Goal: Task Accomplishment & Management: Manage account settings

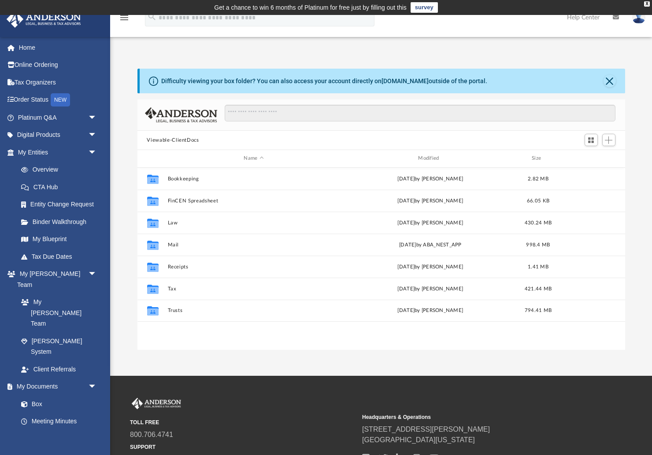
scroll to position [200, 487]
click at [427, 156] on div "Modified" at bounding box center [429, 159] width 173 height 8
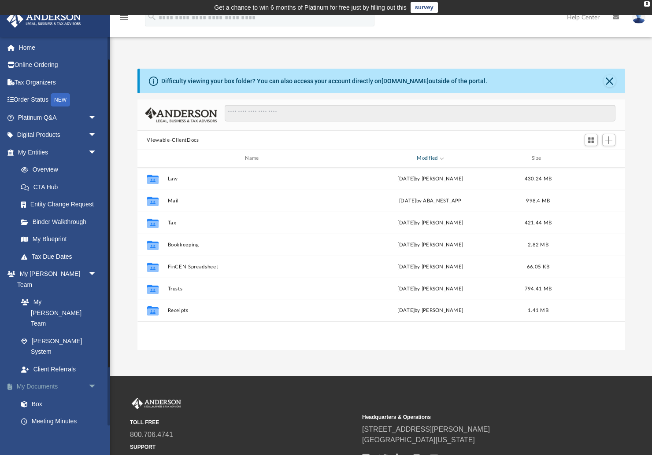
scroll to position [103, 0]
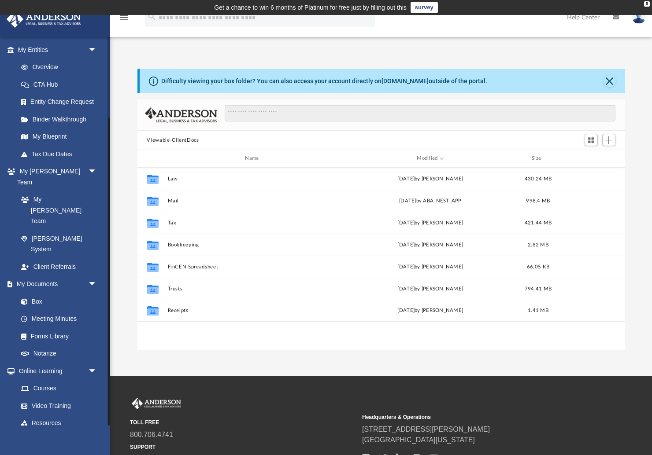
click at [27, 432] on link "Billing arrow_drop_down" at bounding box center [58, 441] width 104 height 18
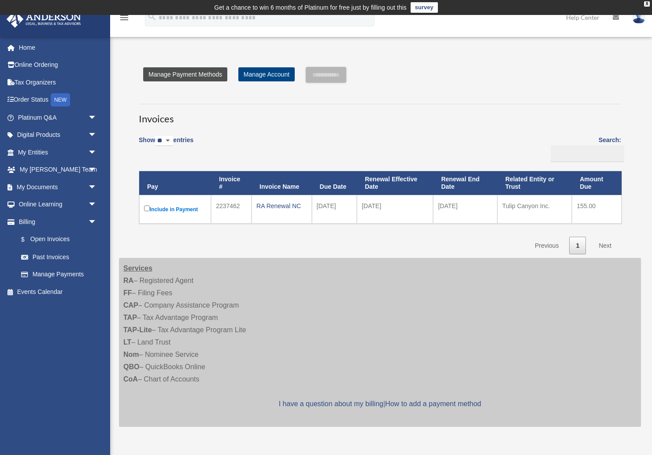
click at [199, 75] on link "Manage Payment Methods" at bounding box center [185, 74] width 84 height 14
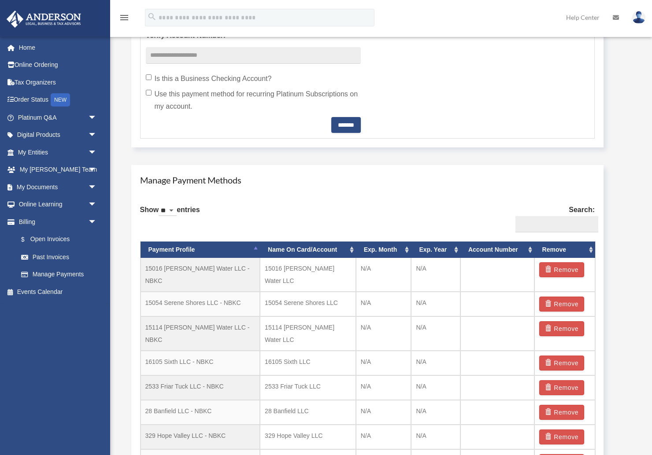
scroll to position [446, 0]
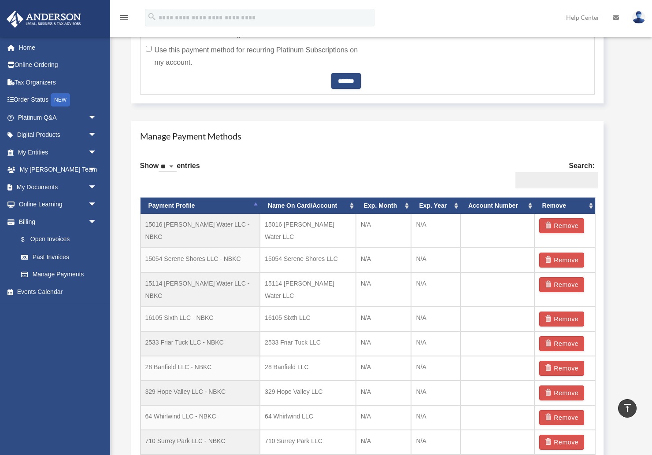
click at [177, 167] on select "** ** ** ***" at bounding box center [167, 167] width 18 height 10
select select "***"
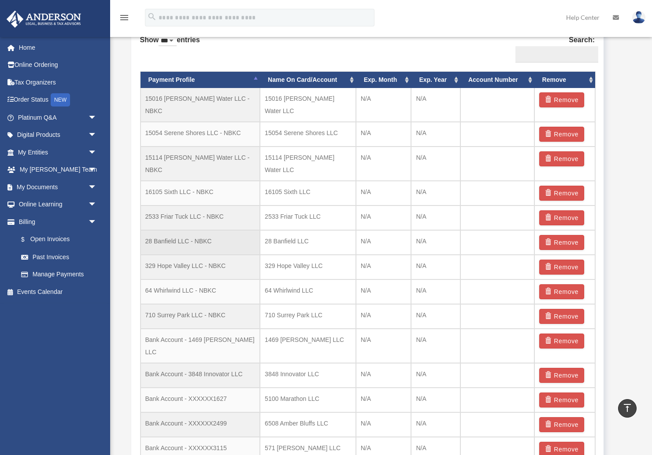
scroll to position [563, 0]
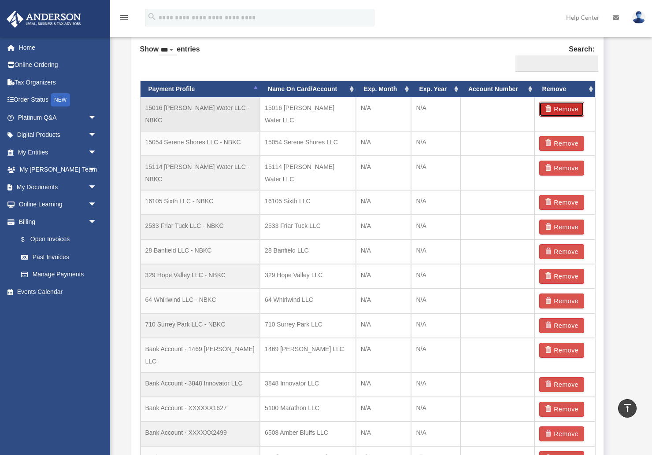
click at [559, 107] on button "Remove" at bounding box center [561, 109] width 45 height 15
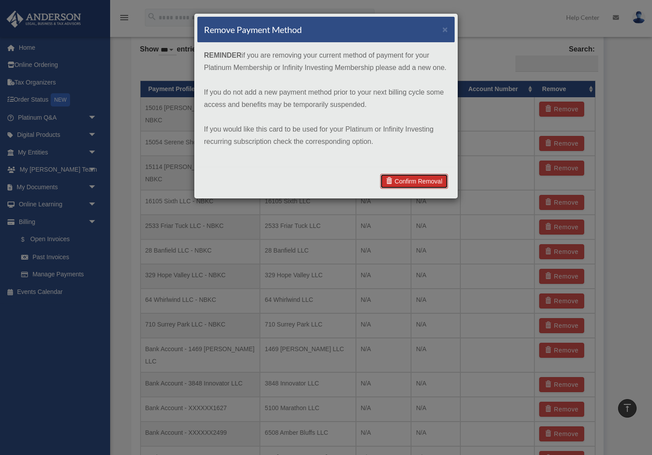
click at [420, 179] on link "Confirm Removal" at bounding box center [414, 181] width 68 height 15
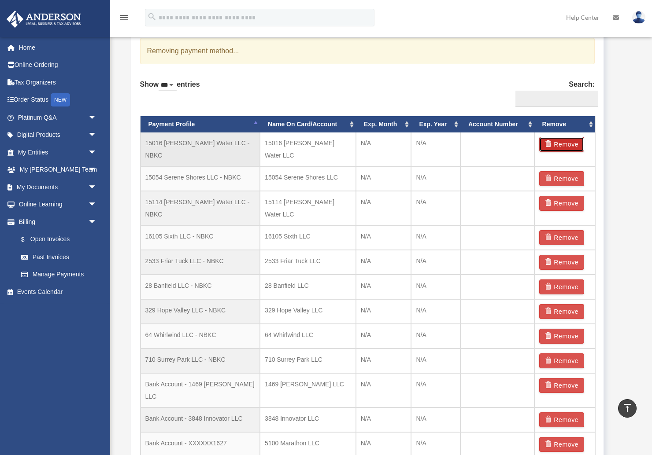
click at [561, 143] on button "Remove" at bounding box center [561, 144] width 45 height 15
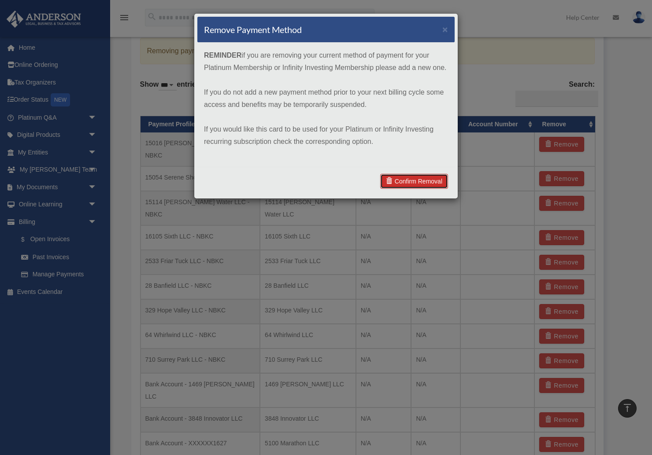
click at [433, 181] on link "Confirm Removal" at bounding box center [414, 181] width 68 height 15
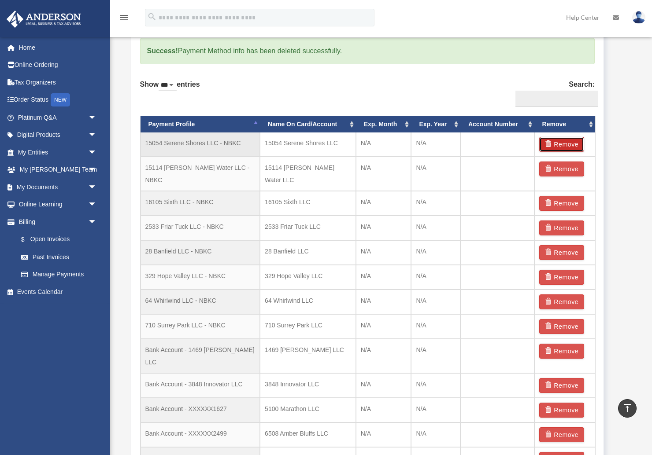
click at [561, 144] on button "Remove" at bounding box center [561, 144] width 45 height 15
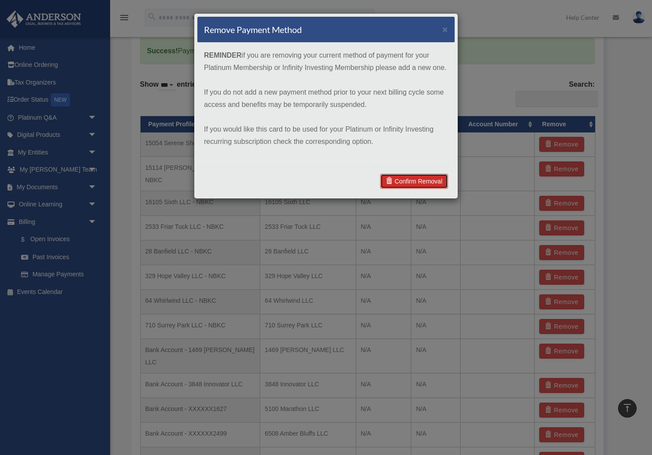
click at [427, 183] on link "Confirm Removal" at bounding box center [414, 181] width 68 height 15
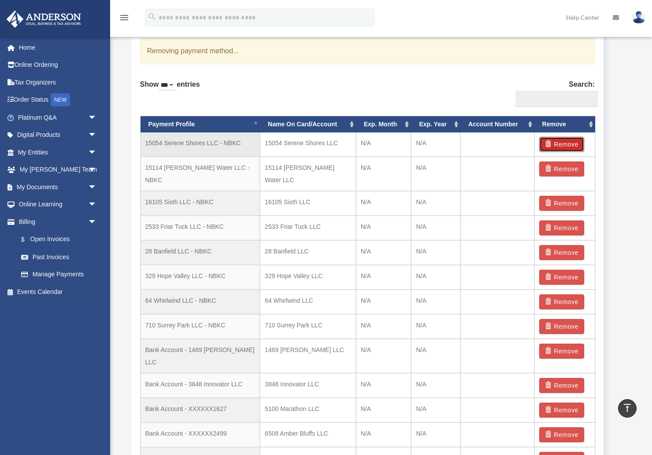
click at [563, 142] on button "Remove" at bounding box center [561, 144] width 45 height 15
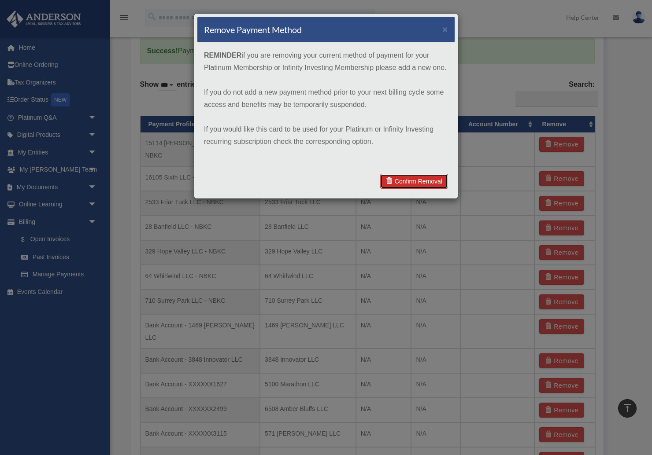
click at [419, 181] on link "Confirm Removal" at bounding box center [414, 181] width 68 height 15
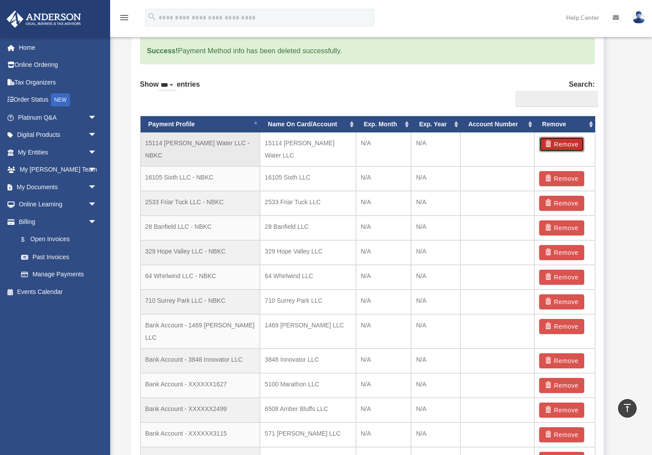
click at [563, 146] on button "Remove" at bounding box center [561, 144] width 45 height 15
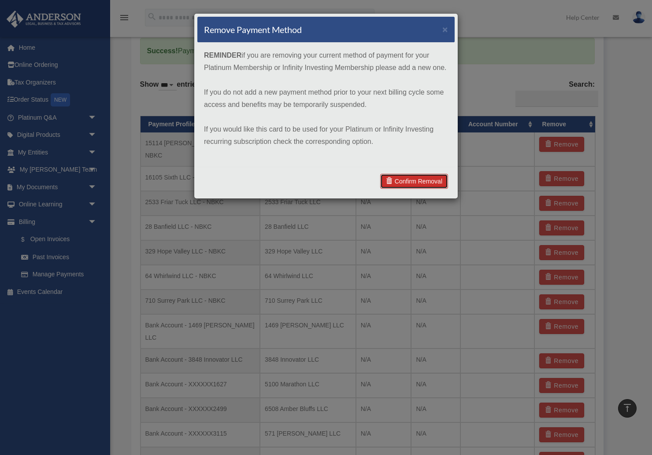
click at [424, 178] on link "Confirm Removal" at bounding box center [414, 181] width 68 height 15
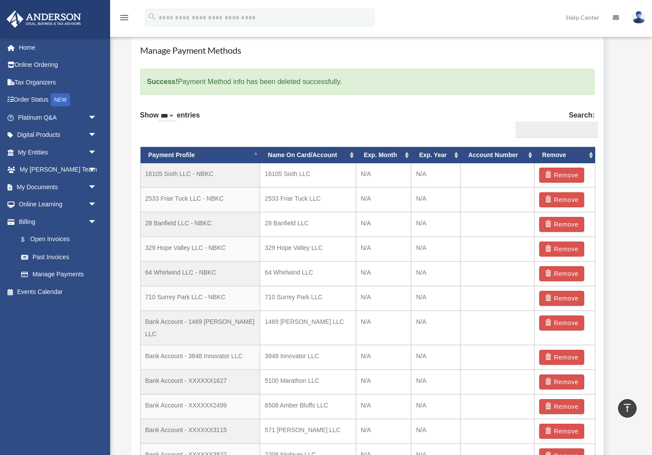
scroll to position [529, 0]
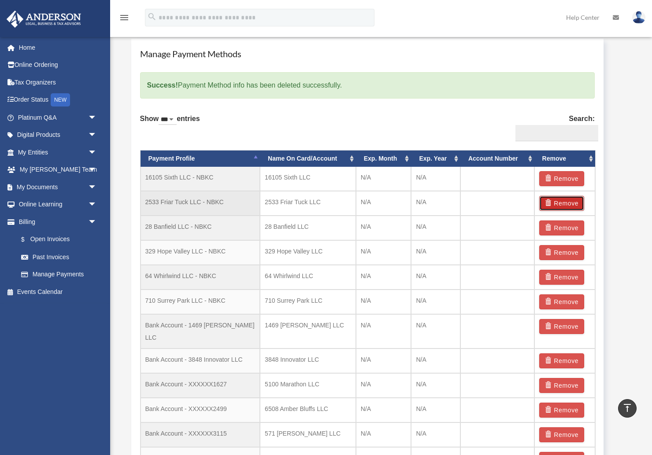
click at [562, 203] on button "Remove" at bounding box center [561, 203] width 45 height 15
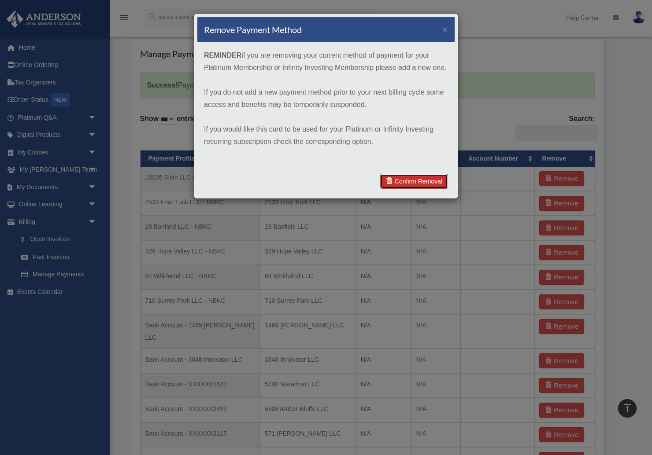
click at [420, 178] on link "Confirm Removal" at bounding box center [414, 181] width 68 height 15
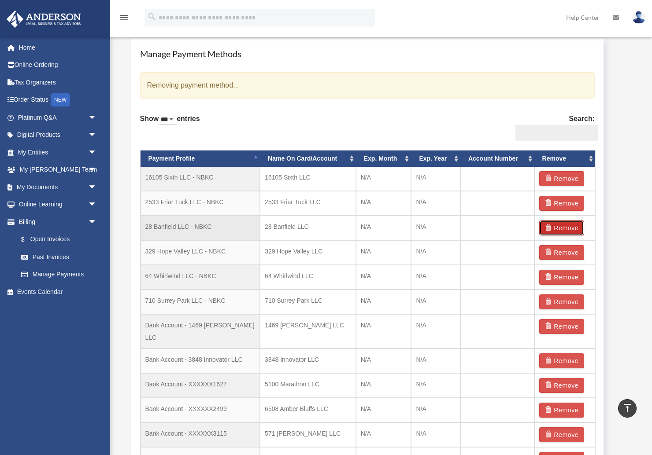
click at [564, 225] on button "Remove" at bounding box center [561, 228] width 45 height 15
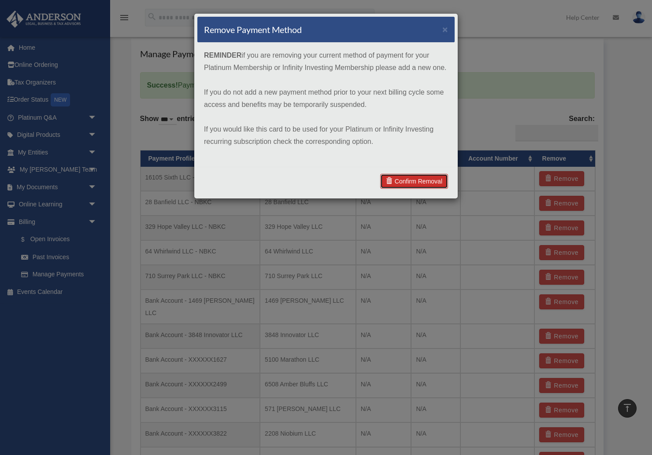
click at [416, 181] on link "Confirm Removal" at bounding box center [414, 181] width 68 height 15
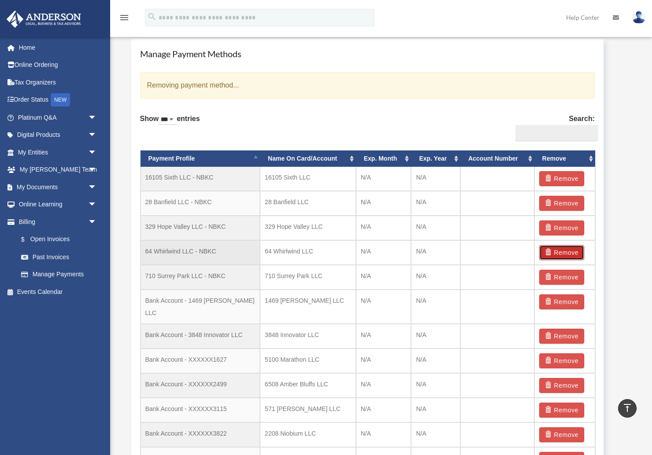
click at [566, 252] on button "Remove" at bounding box center [561, 252] width 45 height 15
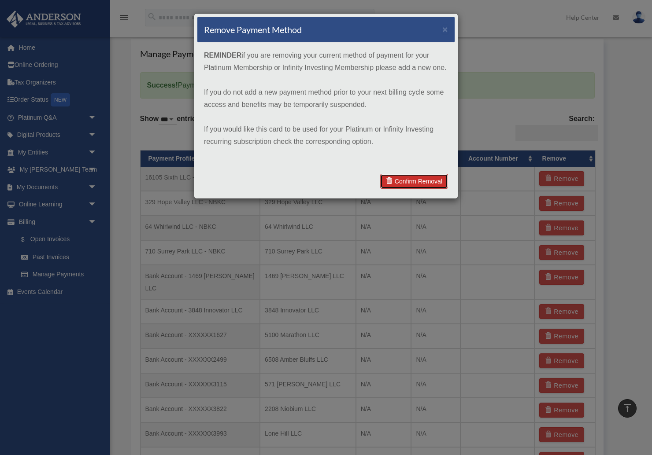
click at [411, 178] on link "Confirm Removal" at bounding box center [414, 181] width 68 height 15
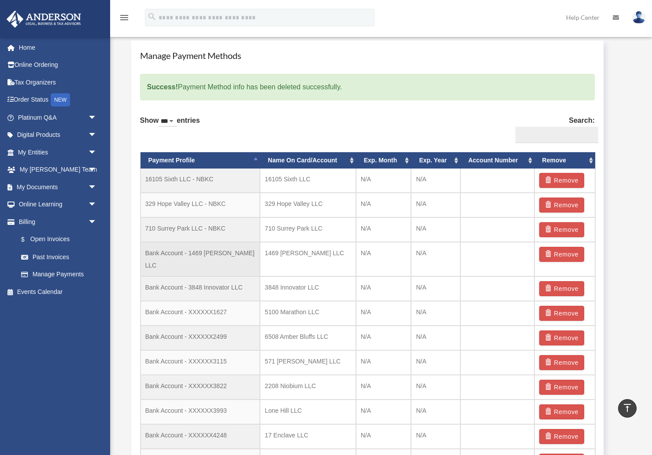
scroll to position [528, 0]
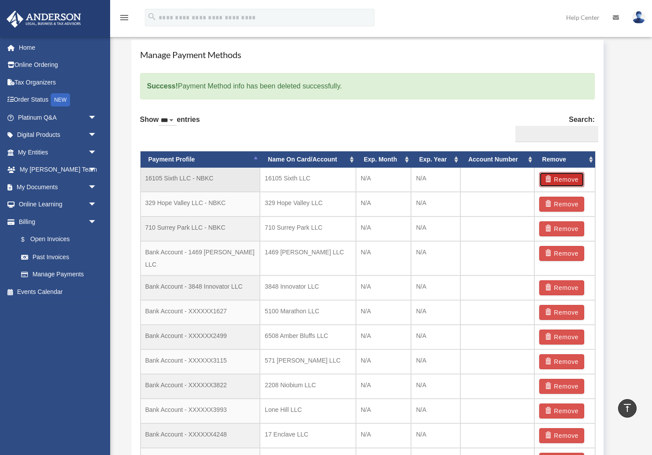
click at [566, 181] on button "Remove" at bounding box center [561, 179] width 45 height 15
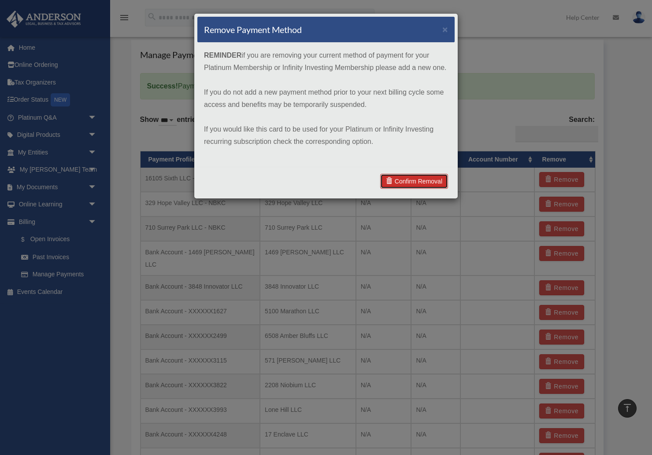
click at [422, 178] on link "Confirm Removal" at bounding box center [414, 181] width 68 height 15
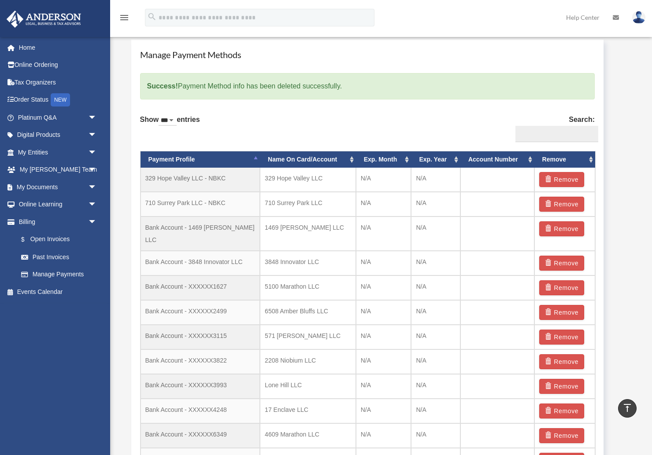
click at [564, 203] on button "Remove" at bounding box center [561, 204] width 45 height 15
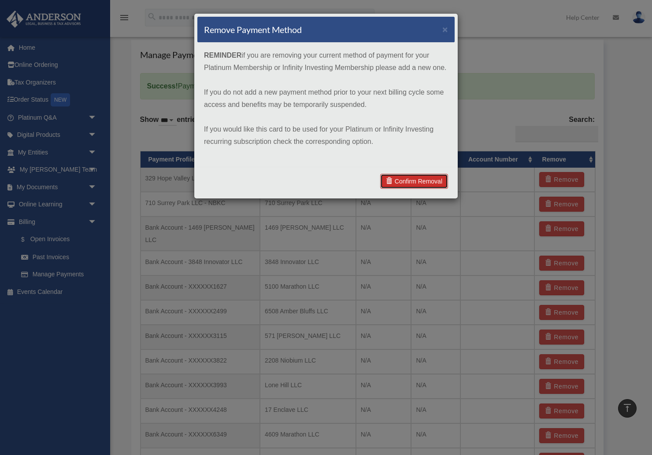
click at [428, 179] on link "Confirm Removal" at bounding box center [414, 181] width 68 height 15
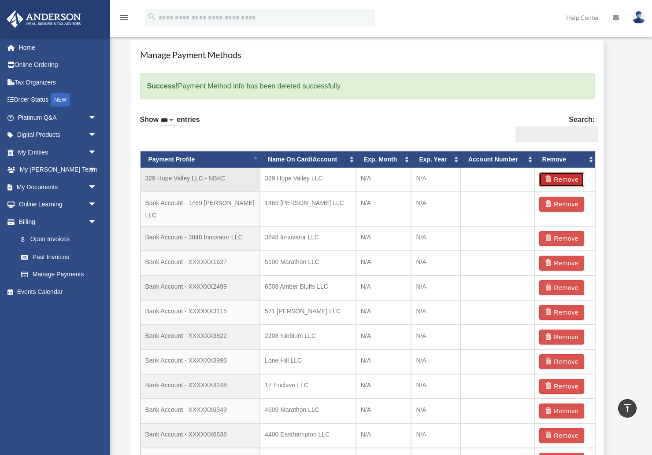
click at [564, 178] on button "Remove" at bounding box center [561, 179] width 45 height 15
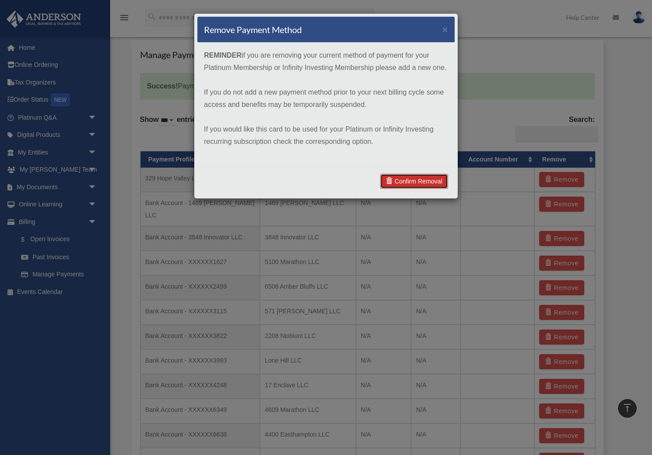
click at [417, 181] on link "Confirm Removal" at bounding box center [414, 181] width 68 height 15
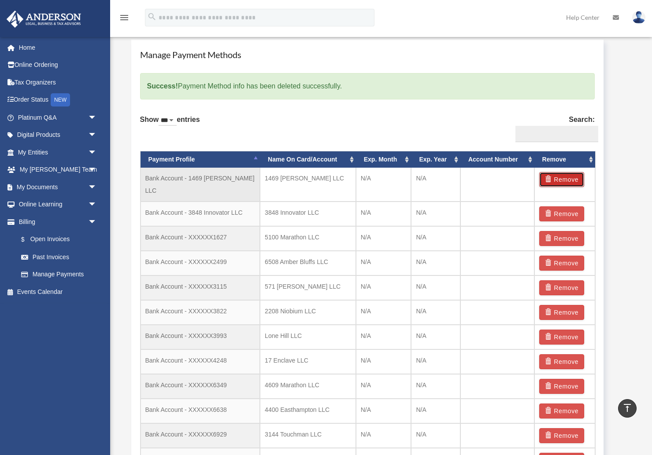
click at [573, 177] on button "Remove" at bounding box center [561, 179] width 45 height 15
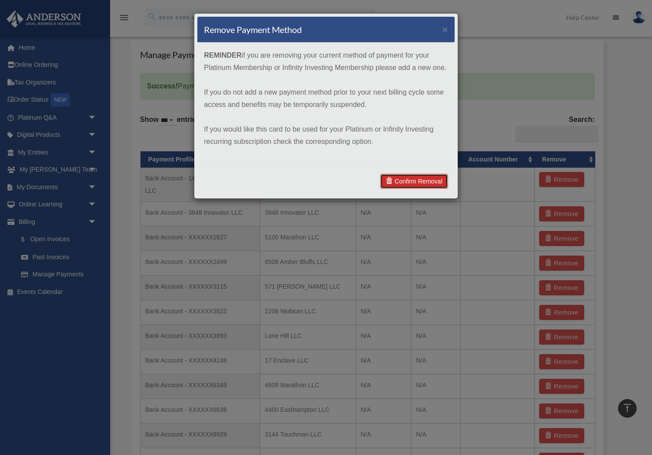
click at [425, 178] on link "Confirm Removal" at bounding box center [414, 181] width 68 height 15
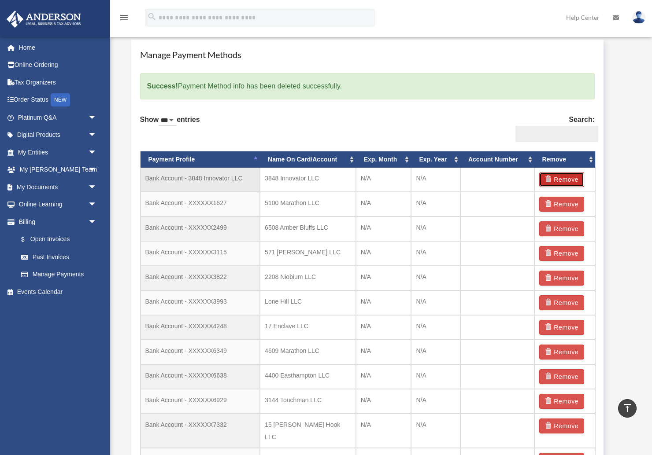
click at [562, 180] on button "Remove" at bounding box center [561, 179] width 45 height 15
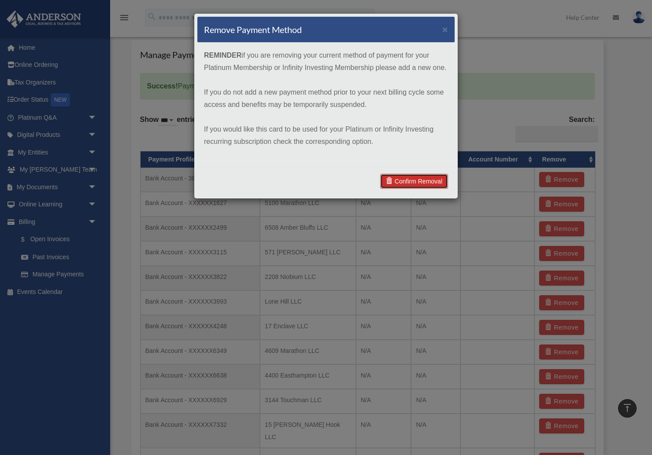
click at [413, 181] on link "Confirm Removal" at bounding box center [414, 181] width 68 height 15
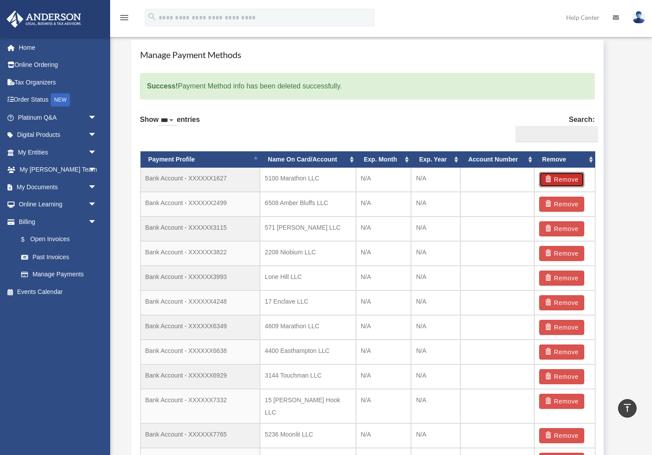
click at [559, 179] on button "Remove" at bounding box center [561, 179] width 45 height 15
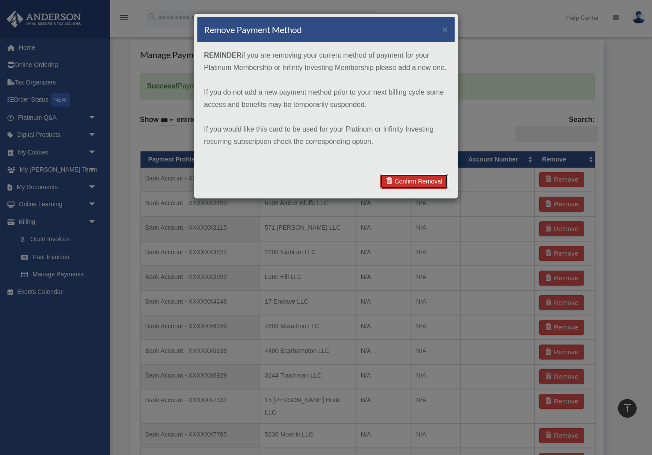
click at [425, 183] on link "Confirm Removal" at bounding box center [414, 181] width 68 height 15
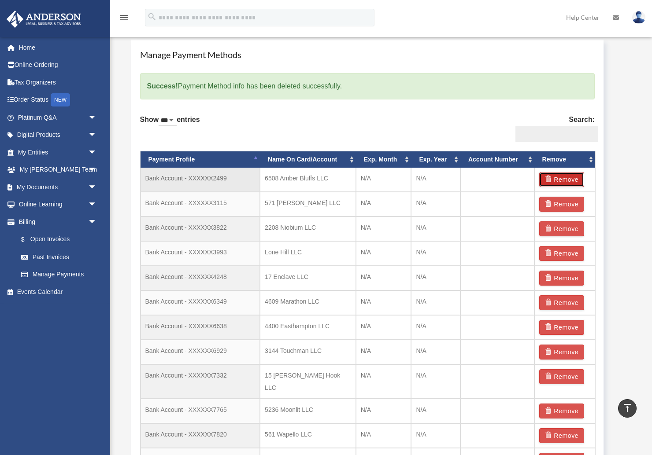
click at [562, 180] on button "Remove" at bounding box center [561, 179] width 45 height 15
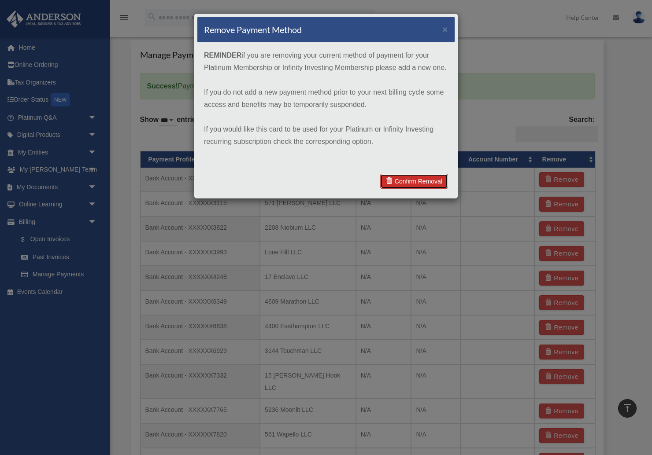
click at [412, 181] on link "Confirm Removal" at bounding box center [414, 181] width 68 height 15
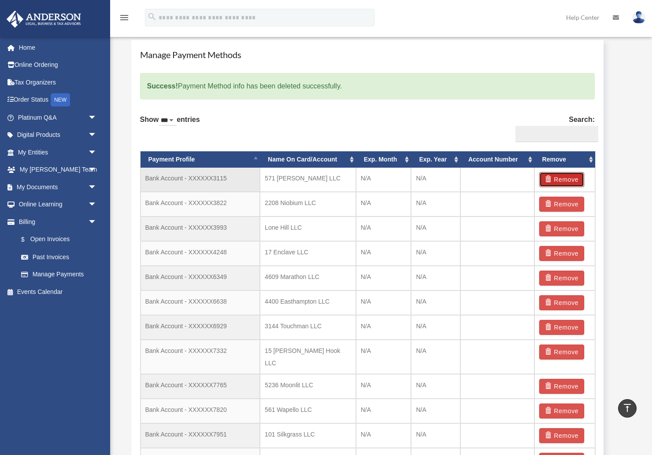
click at [564, 179] on button "Remove" at bounding box center [561, 179] width 45 height 15
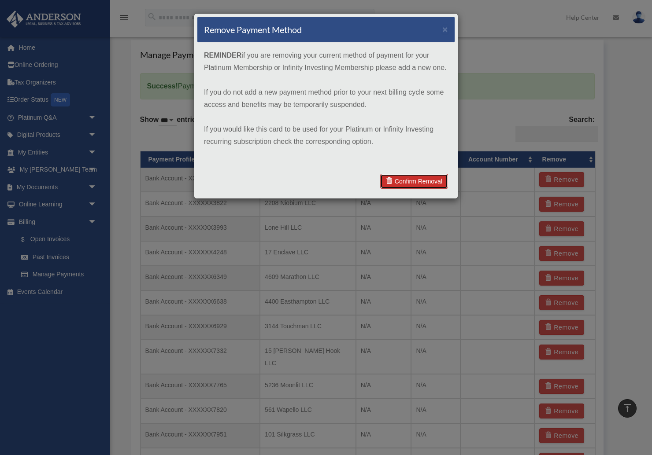
click at [428, 178] on link "Confirm Removal" at bounding box center [414, 181] width 68 height 15
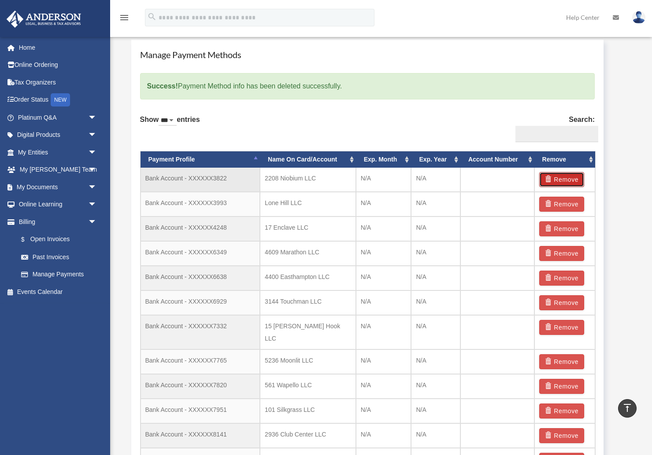
click at [559, 182] on button "Remove" at bounding box center [561, 179] width 45 height 15
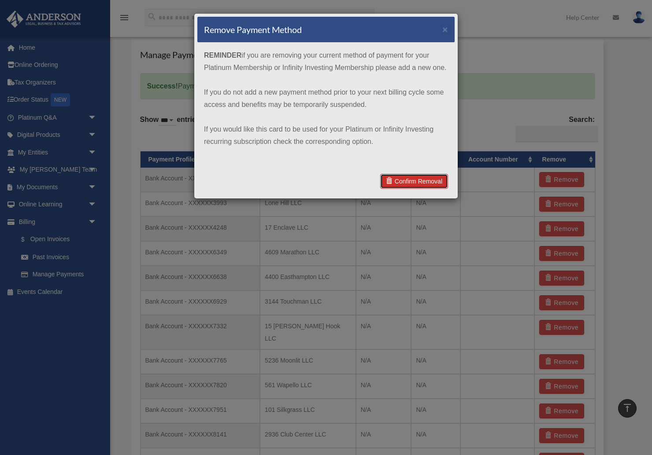
click at [421, 181] on link "Confirm Removal" at bounding box center [414, 181] width 68 height 15
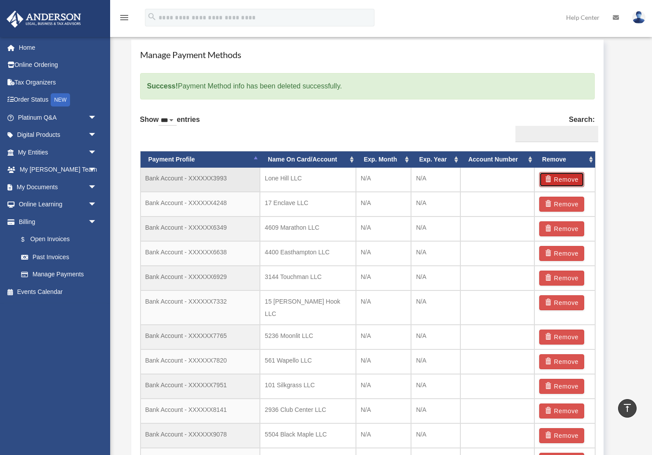
click at [564, 178] on button "Remove" at bounding box center [561, 179] width 45 height 15
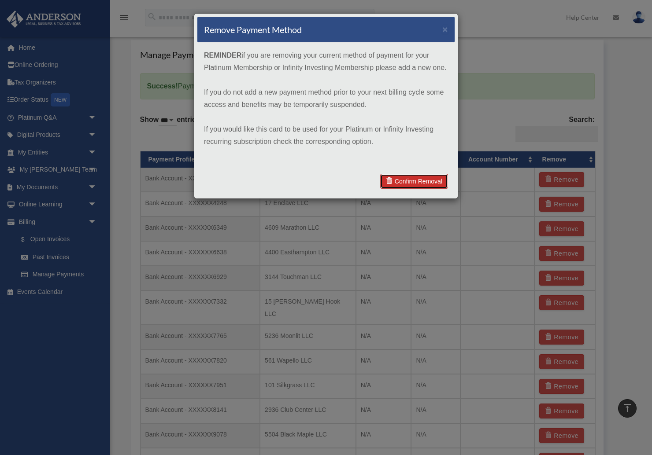
click at [420, 179] on link "Confirm Removal" at bounding box center [414, 181] width 68 height 15
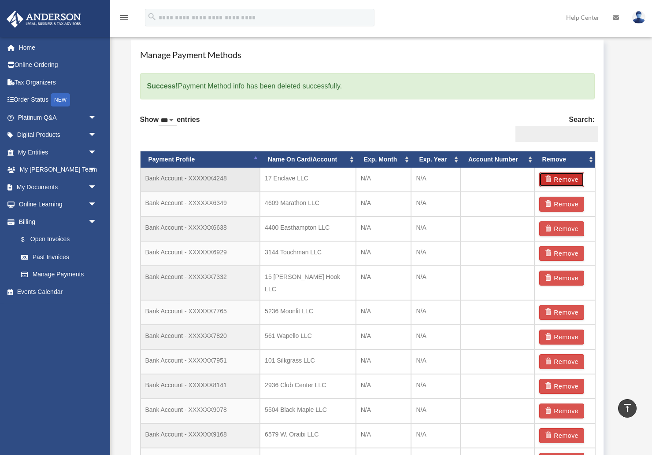
click at [560, 177] on button "Remove" at bounding box center [561, 179] width 45 height 15
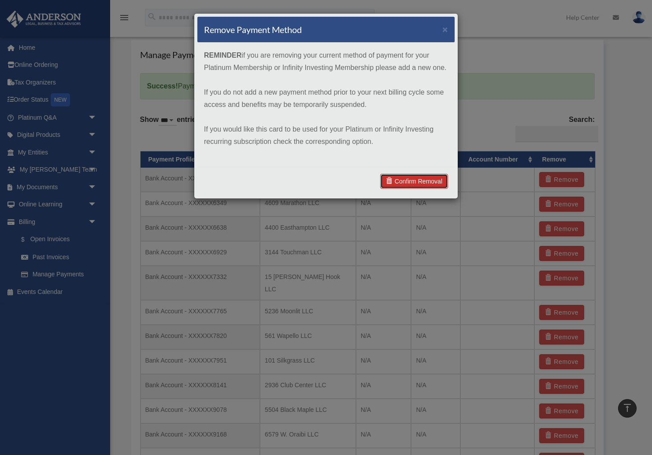
click at [424, 178] on link "Confirm Removal" at bounding box center [414, 181] width 68 height 15
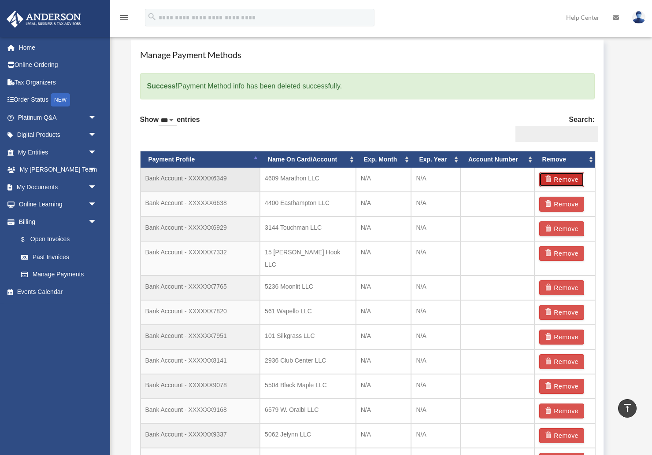
click at [563, 181] on button "Remove" at bounding box center [561, 179] width 45 height 15
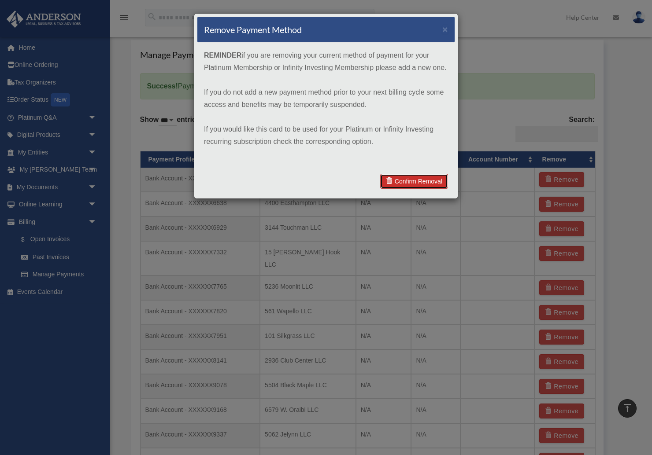
click at [428, 181] on link "Confirm Removal" at bounding box center [414, 181] width 68 height 15
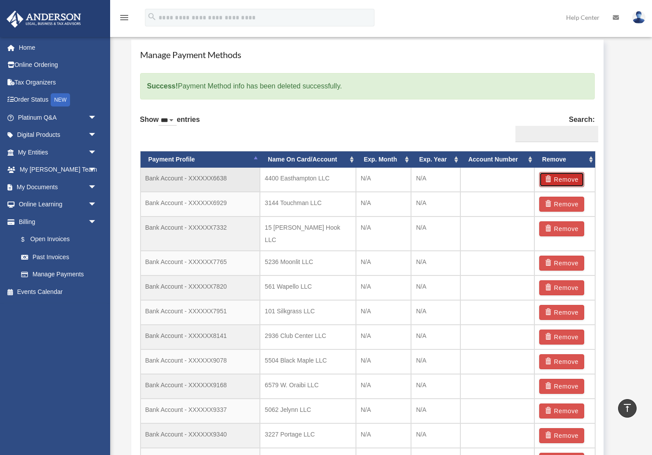
click at [562, 181] on button "Remove" at bounding box center [561, 179] width 45 height 15
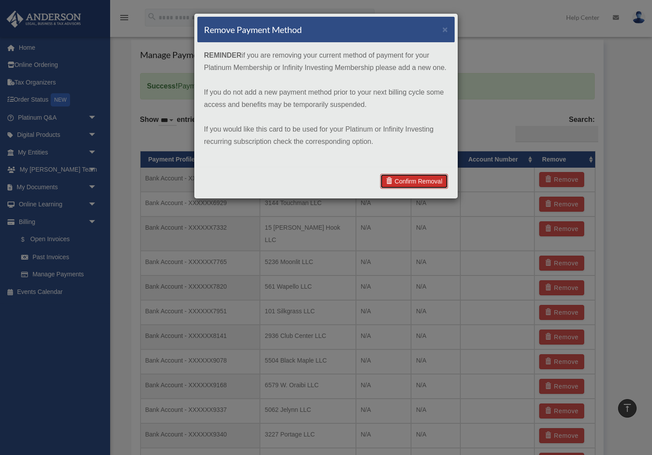
click at [420, 177] on link "Confirm Removal" at bounding box center [414, 181] width 68 height 15
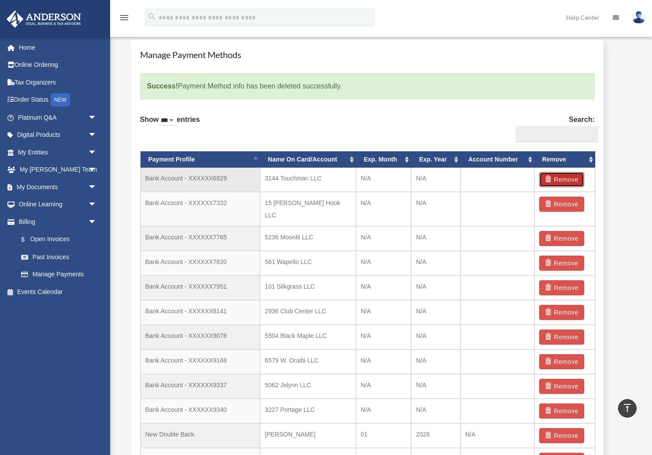
click at [565, 180] on button "Remove" at bounding box center [561, 179] width 45 height 15
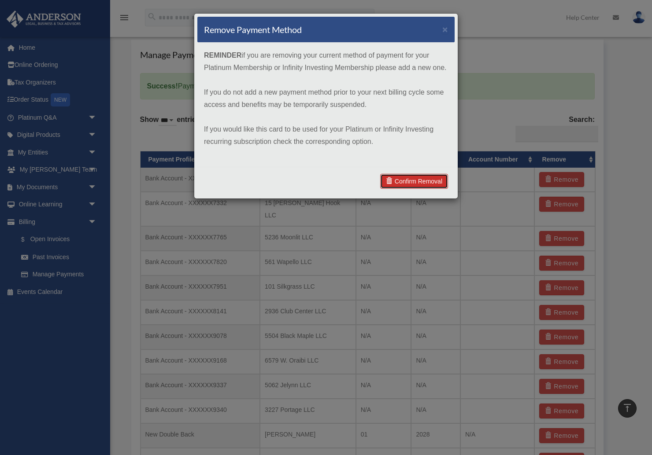
click at [415, 183] on link "Confirm Removal" at bounding box center [414, 181] width 68 height 15
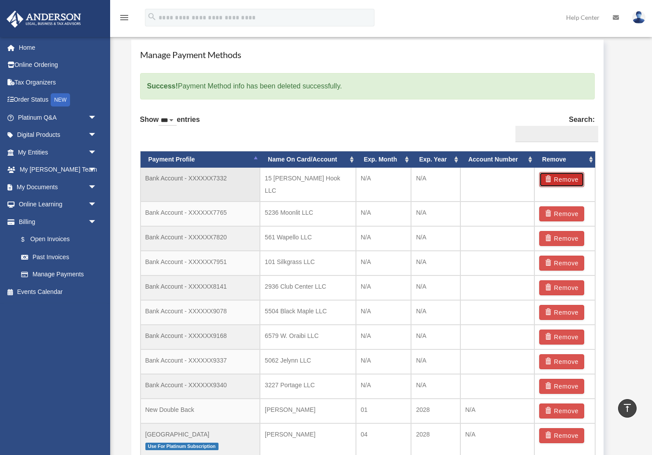
click at [562, 180] on button "Remove" at bounding box center [561, 179] width 45 height 15
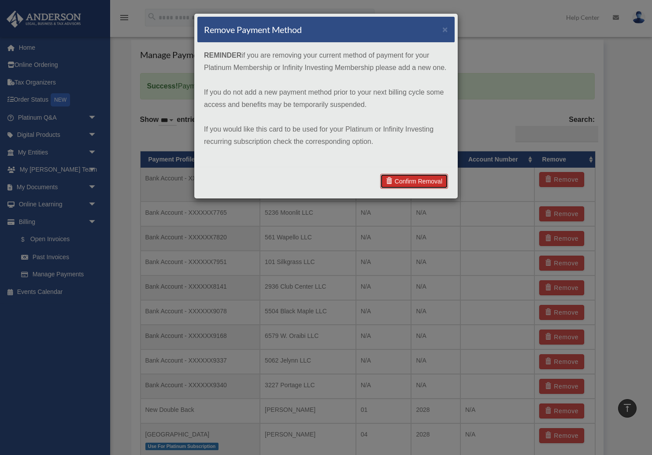
click at [432, 180] on link "Confirm Removal" at bounding box center [414, 181] width 68 height 15
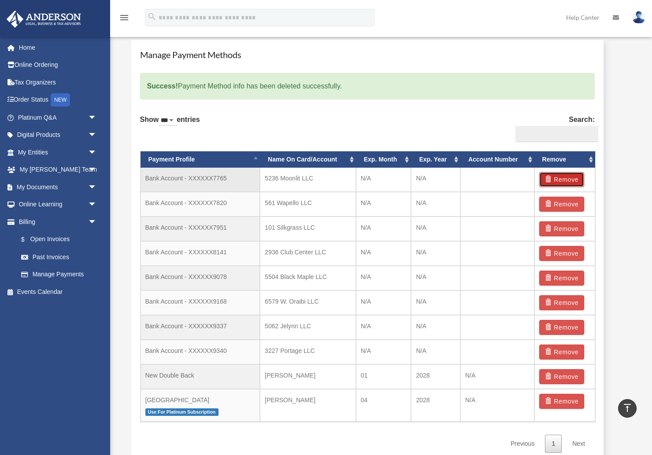
click at [556, 178] on button "Remove" at bounding box center [561, 179] width 45 height 15
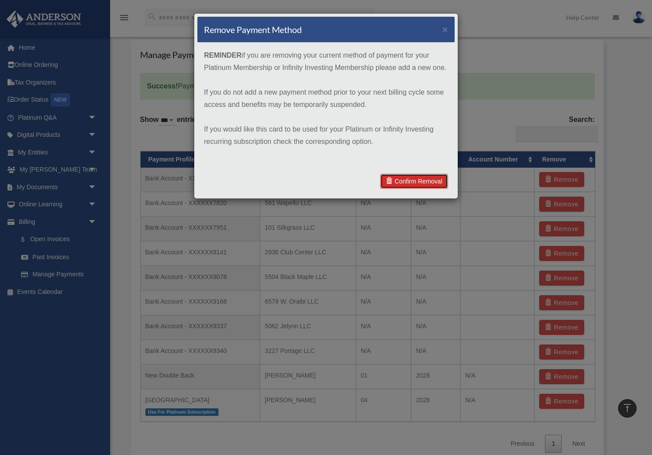
click at [421, 177] on link "Confirm Removal" at bounding box center [414, 181] width 68 height 15
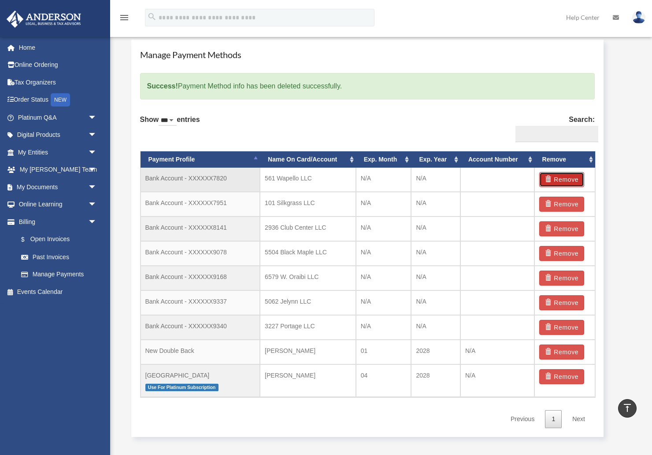
click at [557, 180] on button "Remove" at bounding box center [561, 179] width 45 height 15
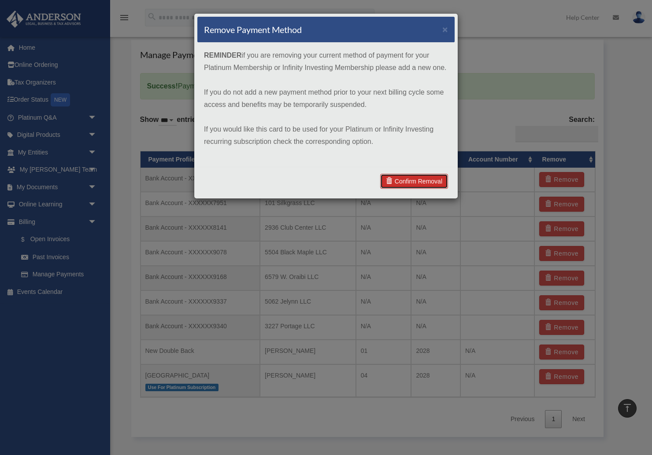
click at [431, 177] on link "Confirm Removal" at bounding box center [414, 181] width 68 height 15
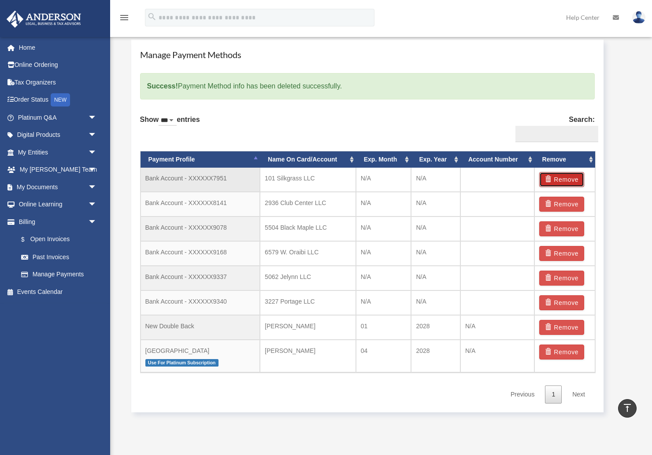
click at [565, 180] on button "Remove" at bounding box center [561, 179] width 45 height 15
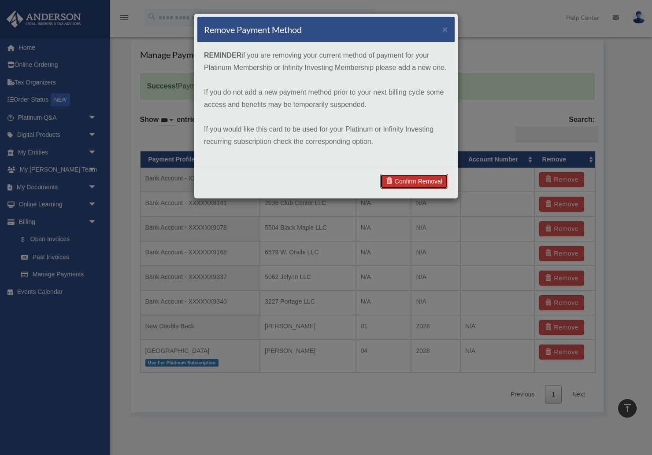
click at [407, 179] on link "Confirm Removal" at bounding box center [414, 181] width 68 height 15
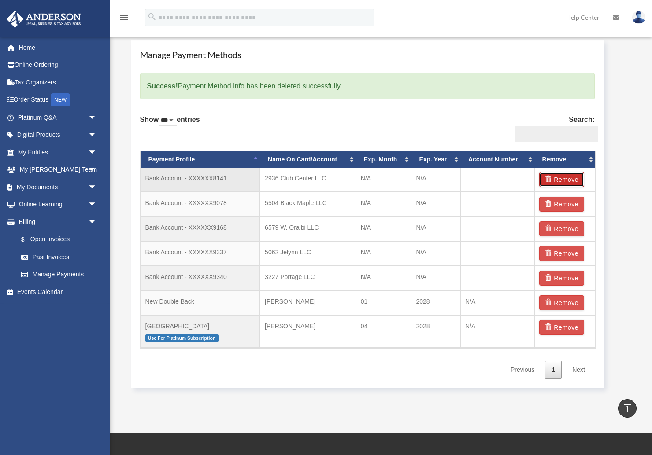
click at [560, 181] on button "Remove" at bounding box center [561, 179] width 45 height 15
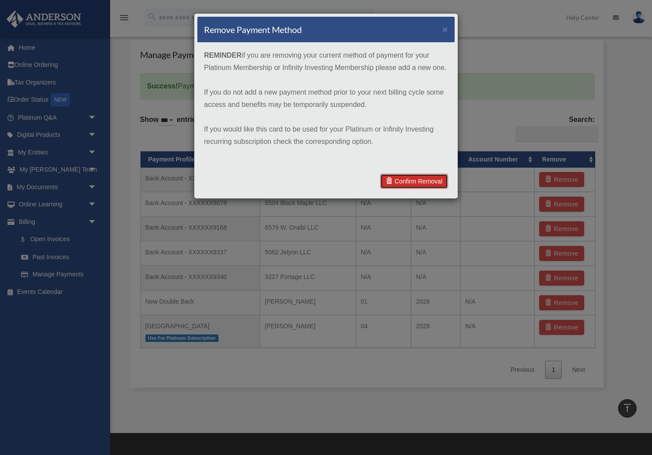
click at [418, 181] on link "Confirm Removal" at bounding box center [414, 181] width 68 height 15
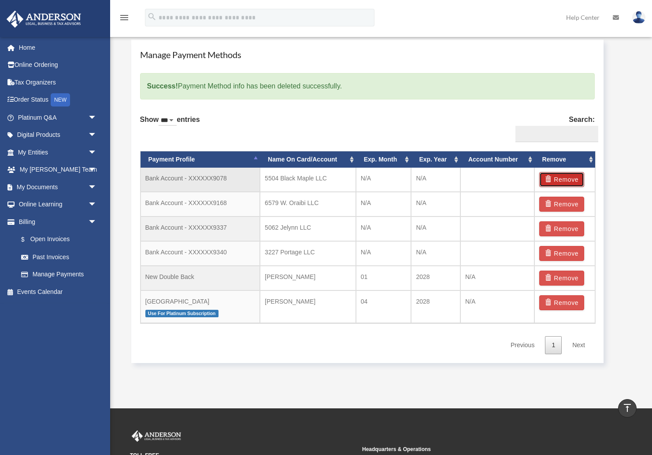
click at [567, 180] on button "Remove" at bounding box center [561, 179] width 45 height 15
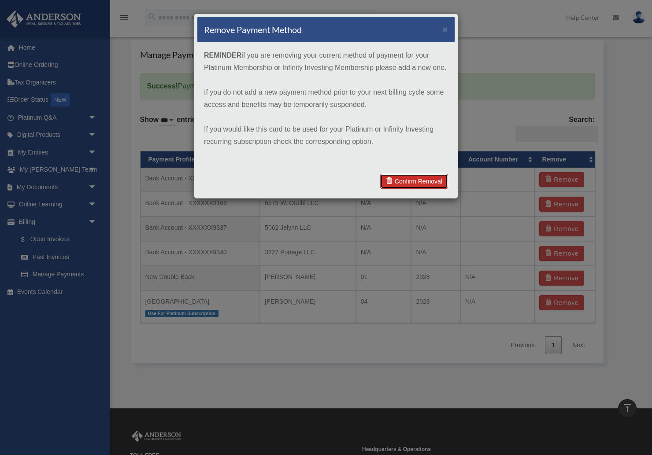
click at [422, 178] on link "Confirm Removal" at bounding box center [414, 181] width 68 height 15
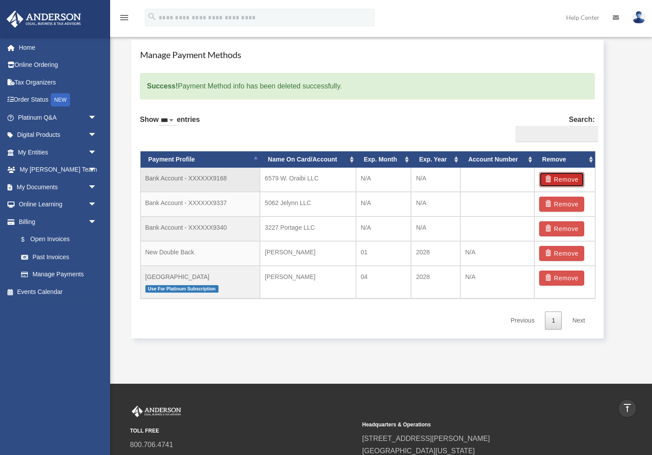
click at [567, 178] on button "Remove" at bounding box center [561, 179] width 45 height 15
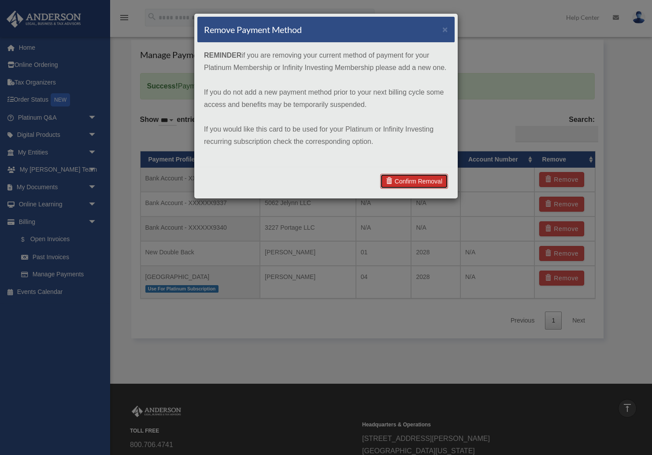
click at [420, 180] on link "Confirm Removal" at bounding box center [414, 181] width 68 height 15
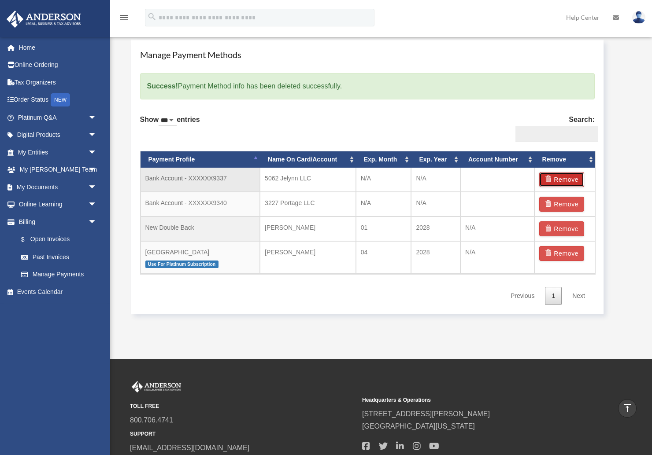
click at [561, 178] on button "Remove" at bounding box center [561, 179] width 45 height 15
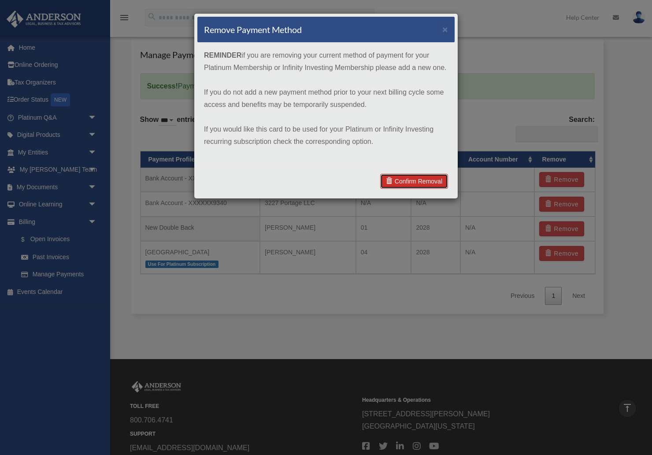
click at [402, 177] on link "Confirm Removal" at bounding box center [414, 181] width 68 height 15
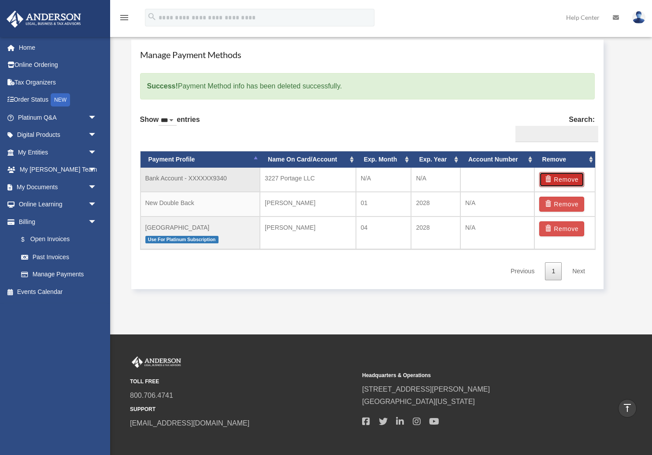
click at [564, 180] on button "Remove" at bounding box center [561, 179] width 45 height 15
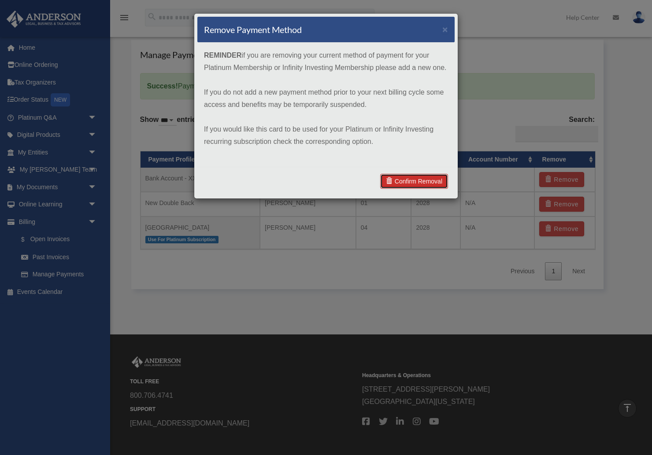
click at [414, 182] on link "Confirm Removal" at bounding box center [414, 181] width 68 height 15
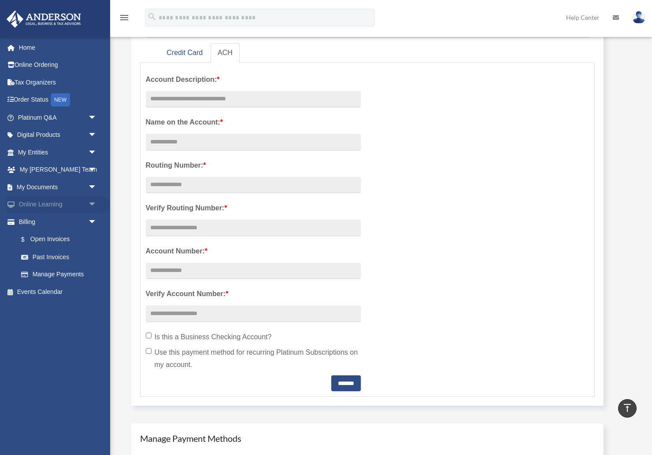
scroll to position [0, 0]
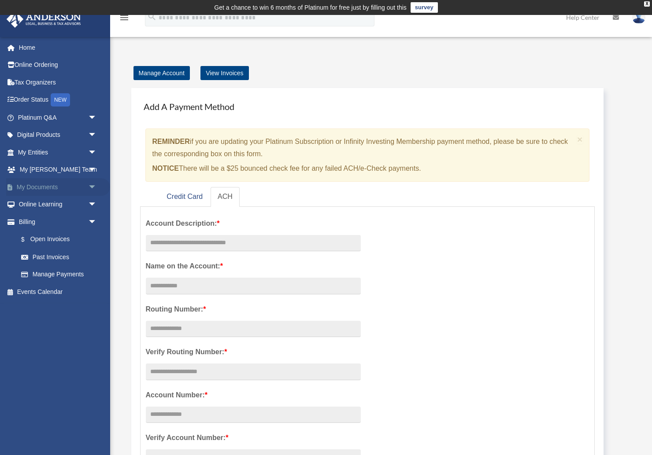
click at [41, 187] on link "My Documents arrow_drop_down" at bounding box center [58, 187] width 104 height 18
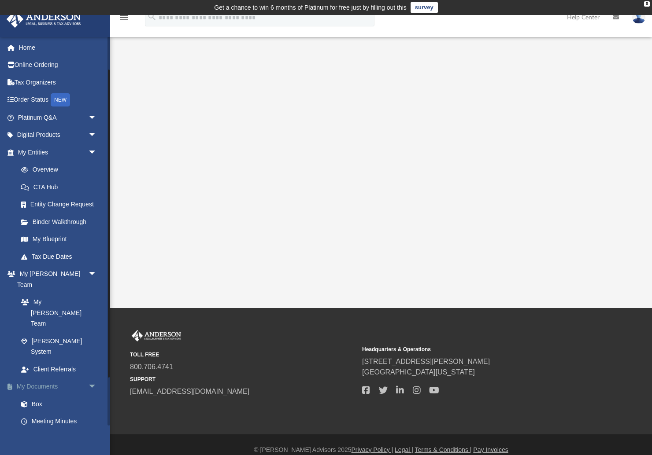
scroll to position [103, 0]
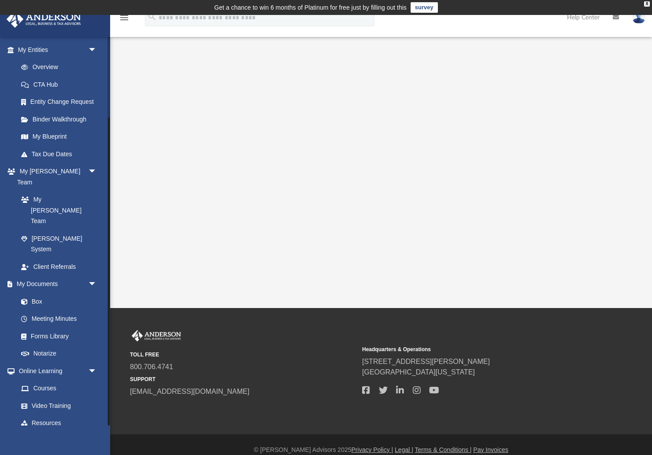
click at [26, 432] on link "Billing arrow_drop_down" at bounding box center [58, 441] width 104 height 18
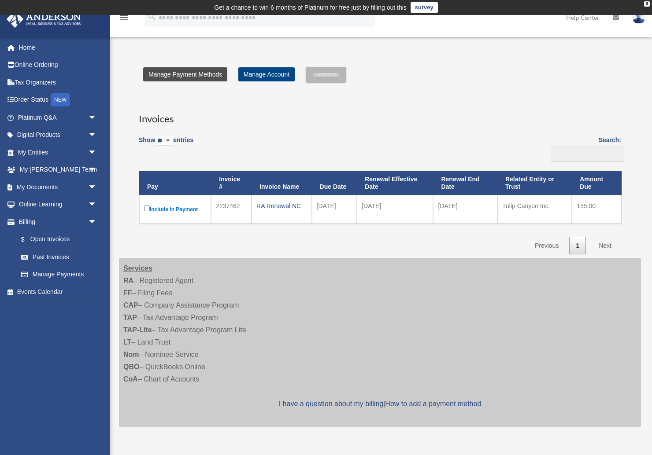
click at [157, 76] on link "Manage Payment Methods" at bounding box center [185, 74] width 84 height 14
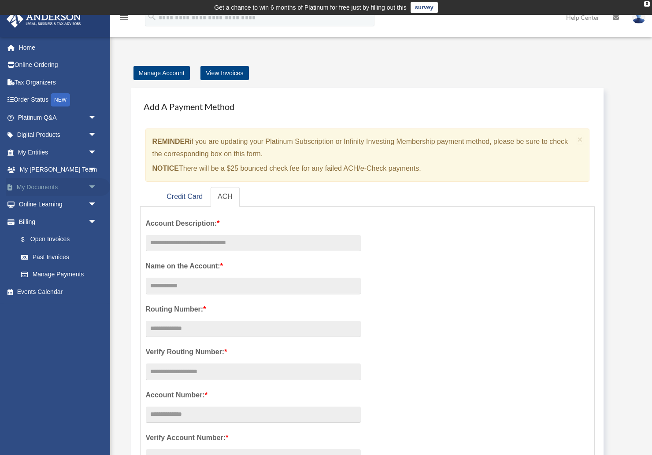
click at [33, 189] on link "My Documents arrow_drop_down" at bounding box center [58, 187] width 104 height 18
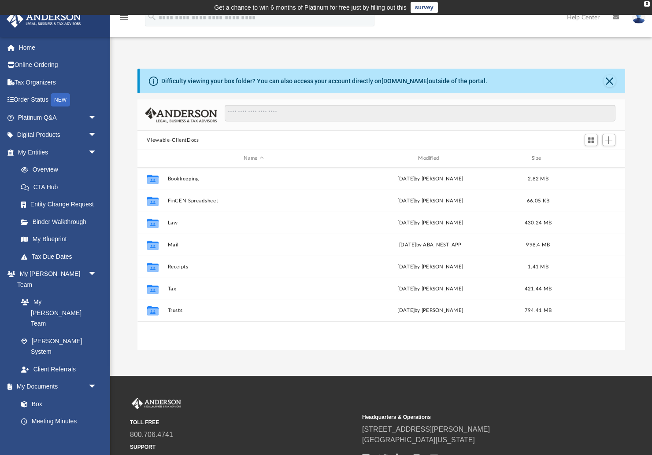
scroll to position [200, 487]
click at [427, 158] on div "Modified" at bounding box center [429, 159] width 173 height 8
